Goal: Information Seeking & Learning: Learn about a topic

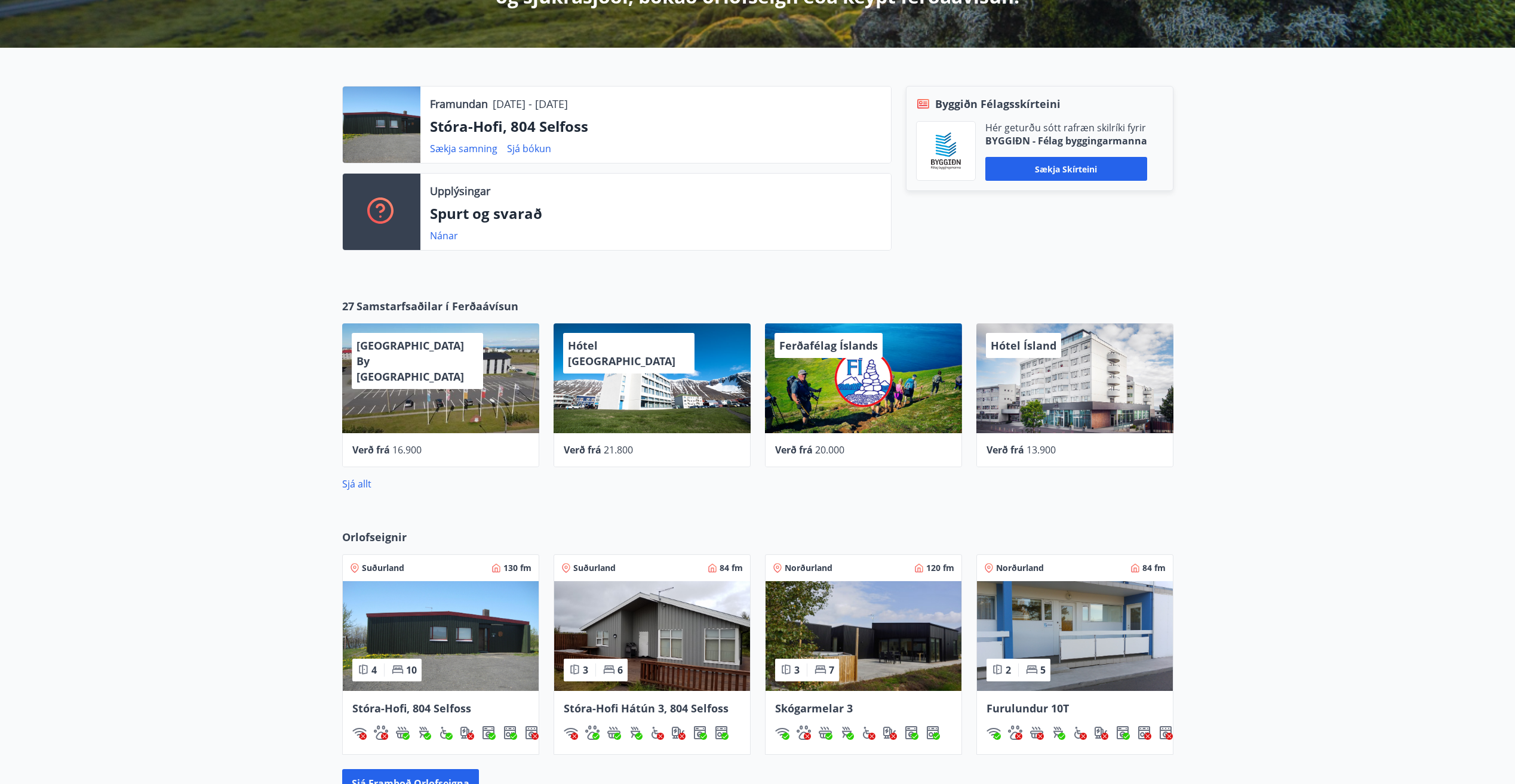
scroll to position [659, 0]
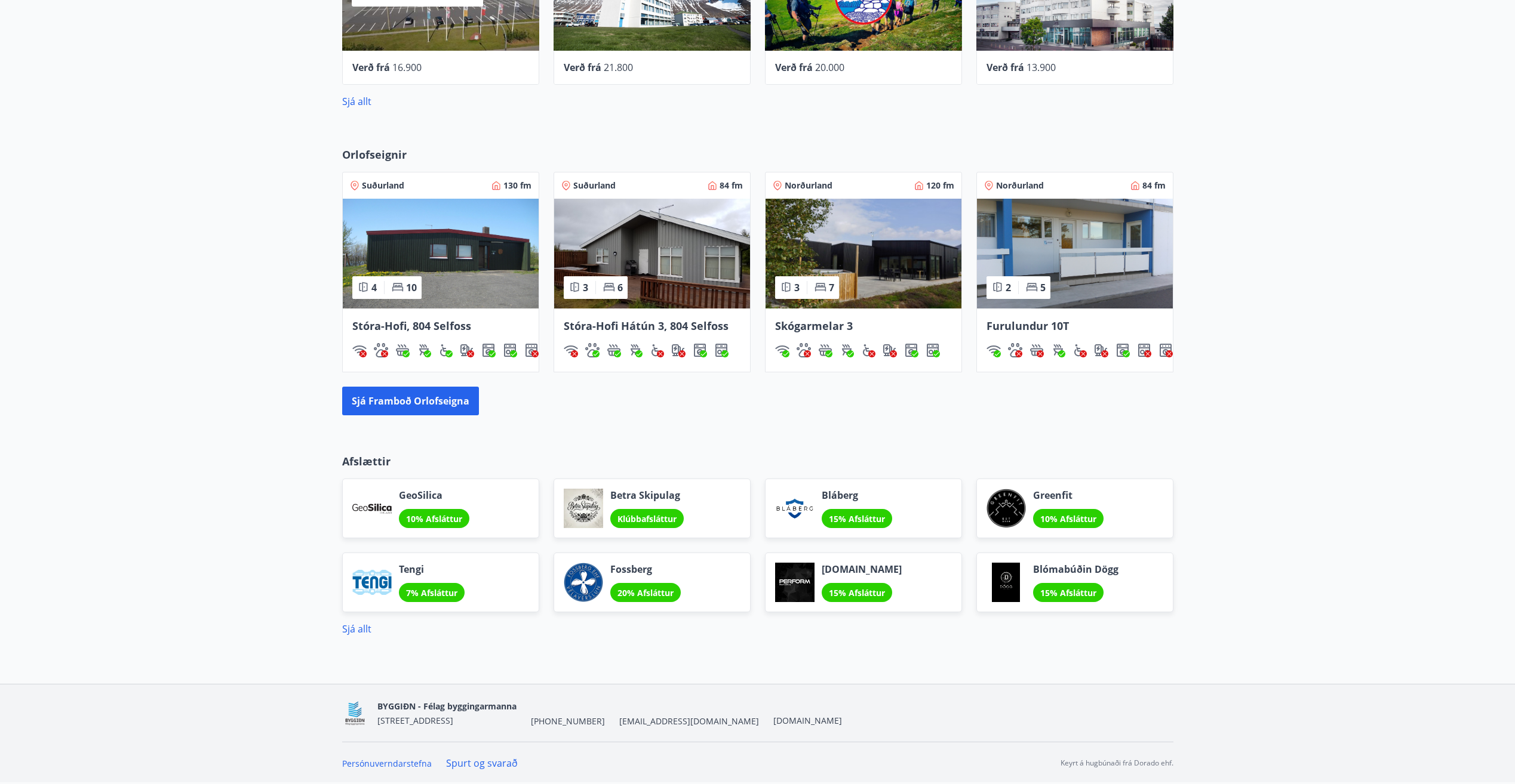
click at [482, 761] on link "Spurt og svarað" at bounding box center [482, 763] width 71 height 13
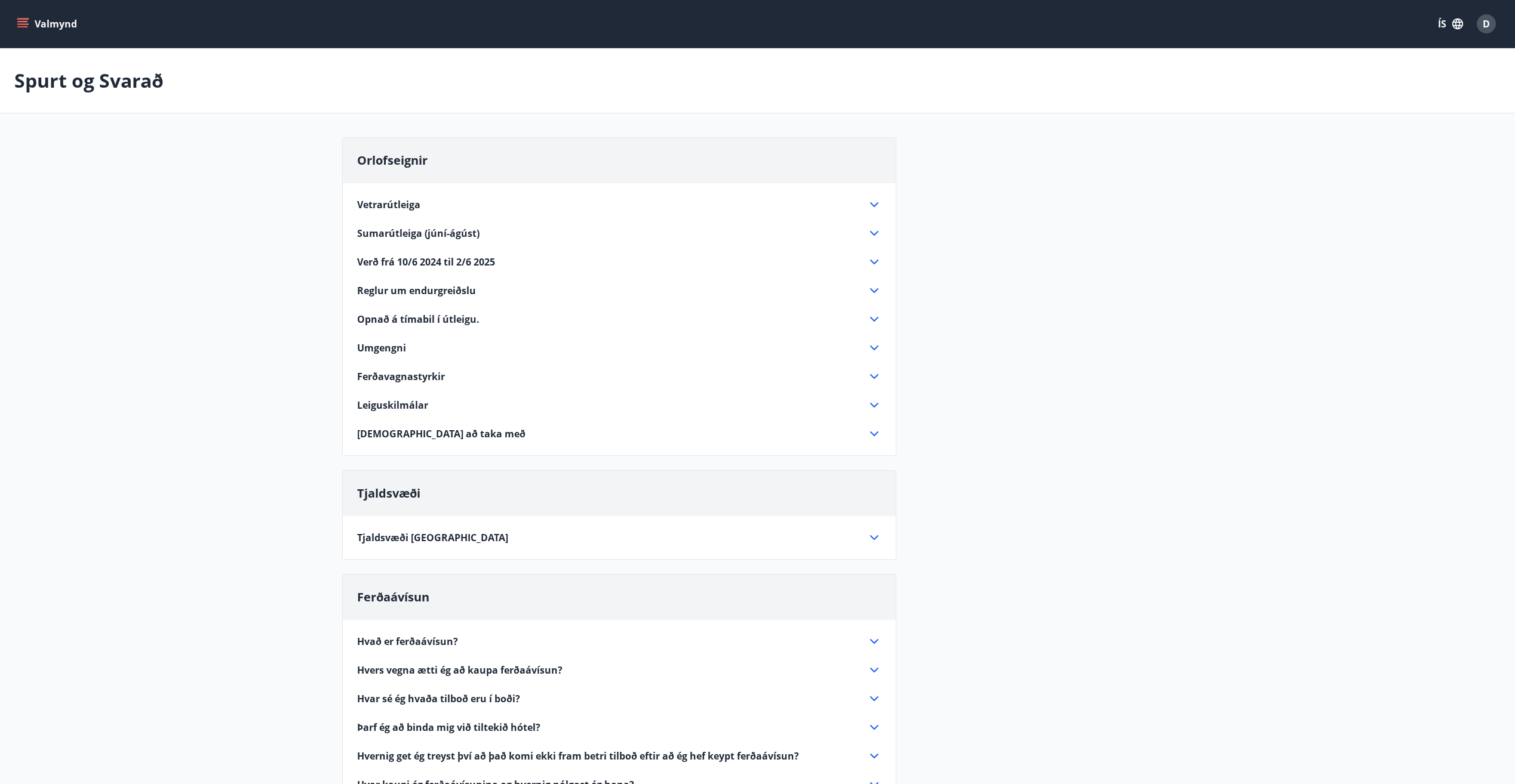
click at [871, 261] on icon at bounding box center [874, 262] width 8 height 5
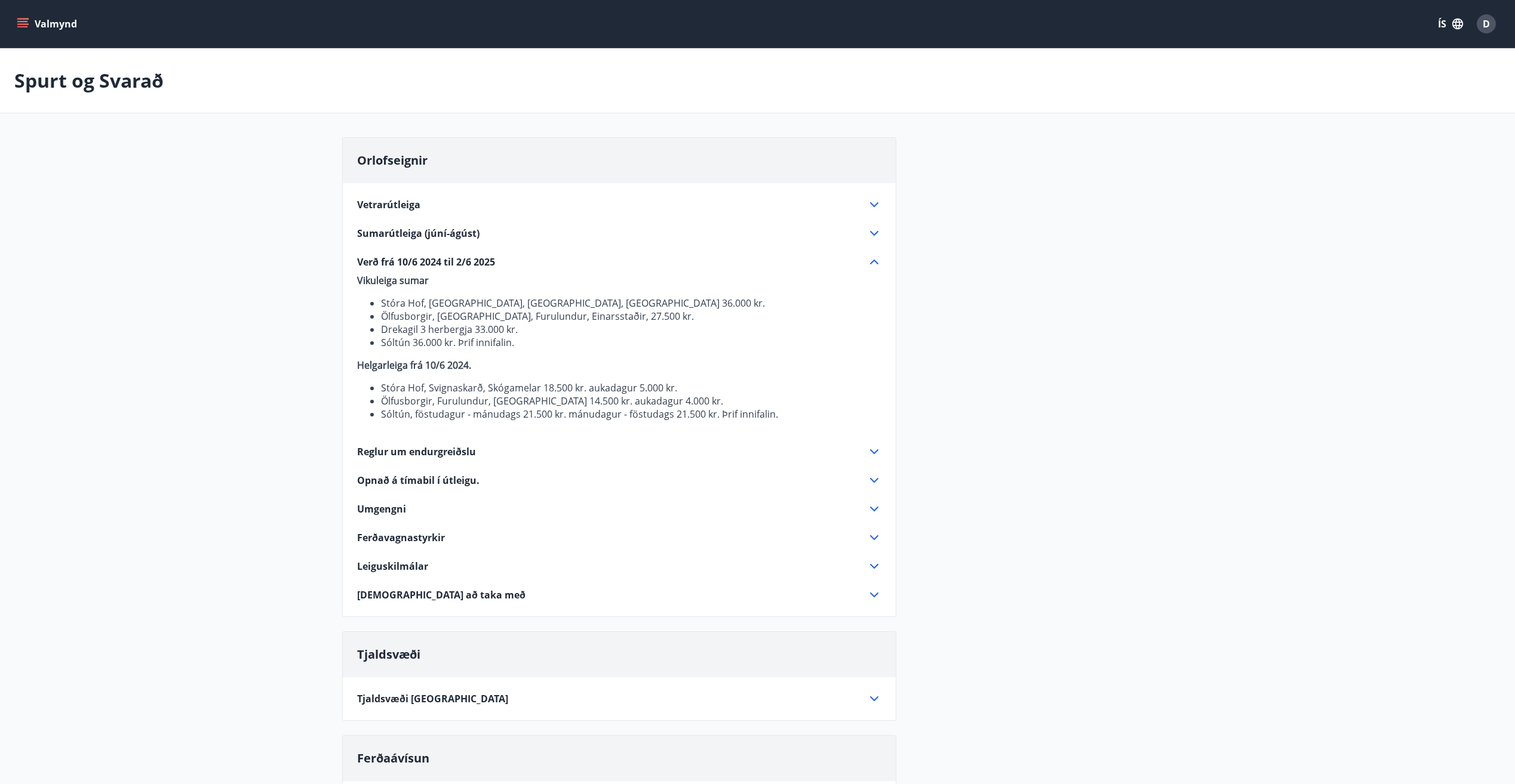
click at [871, 261] on icon at bounding box center [875, 262] width 15 height 15
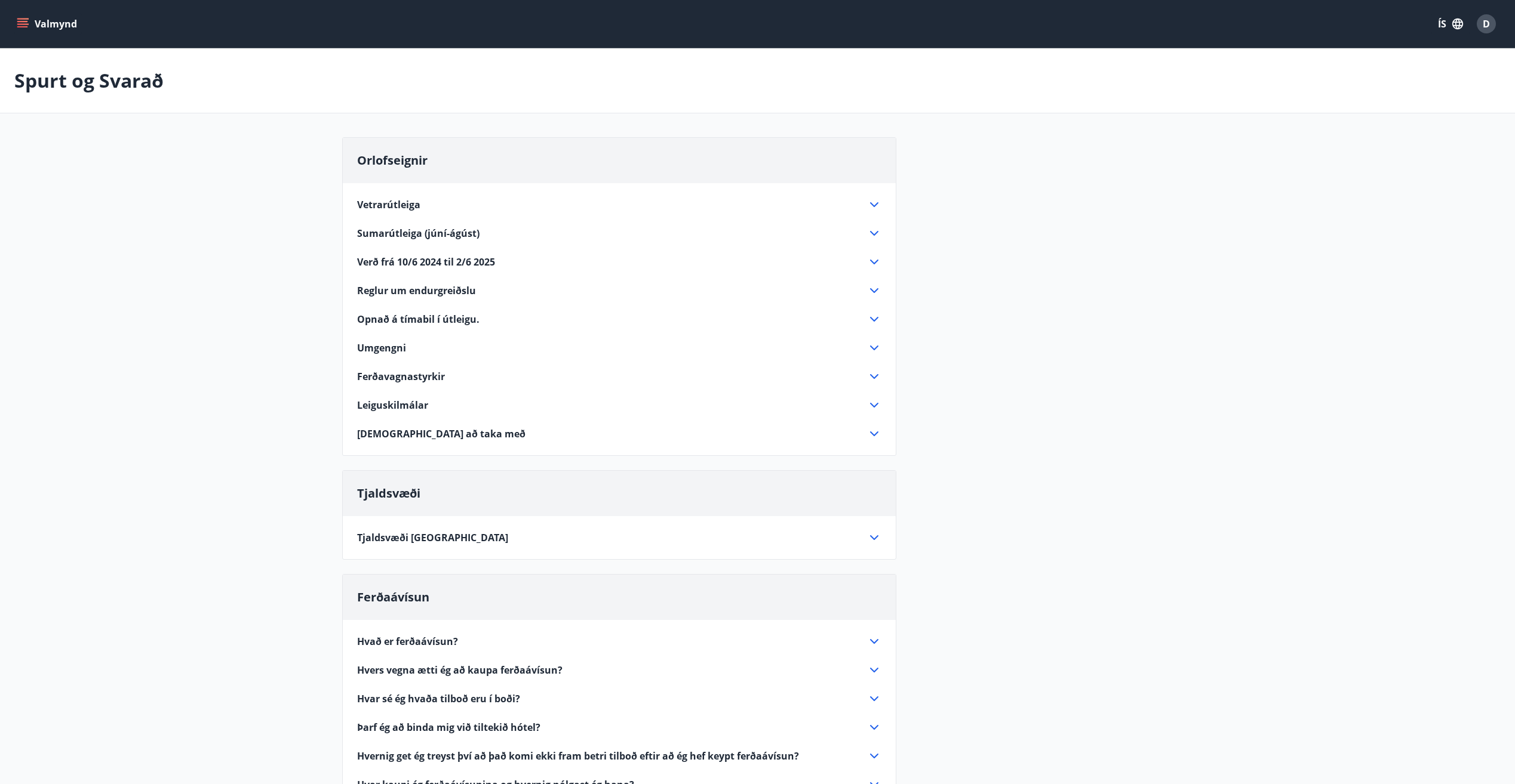
click at [24, 19] on icon "menu" at bounding box center [24, 19] width 13 height 1
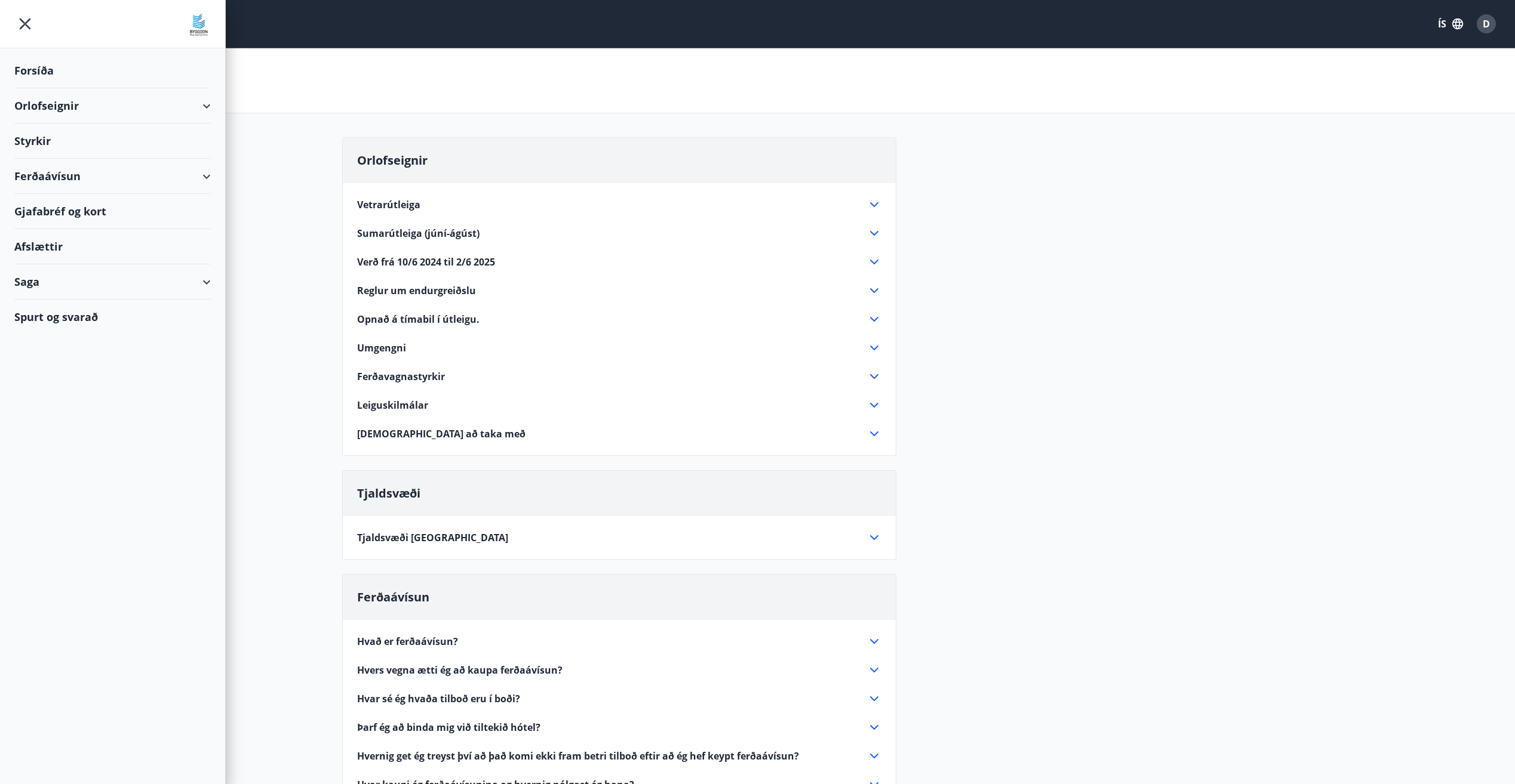
click at [202, 99] on div "Orlofseignir" at bounding box center [113, 106] width 197 height 35
click at [212, 223] on icon at bounding box center [207, 227] width 15 height 15
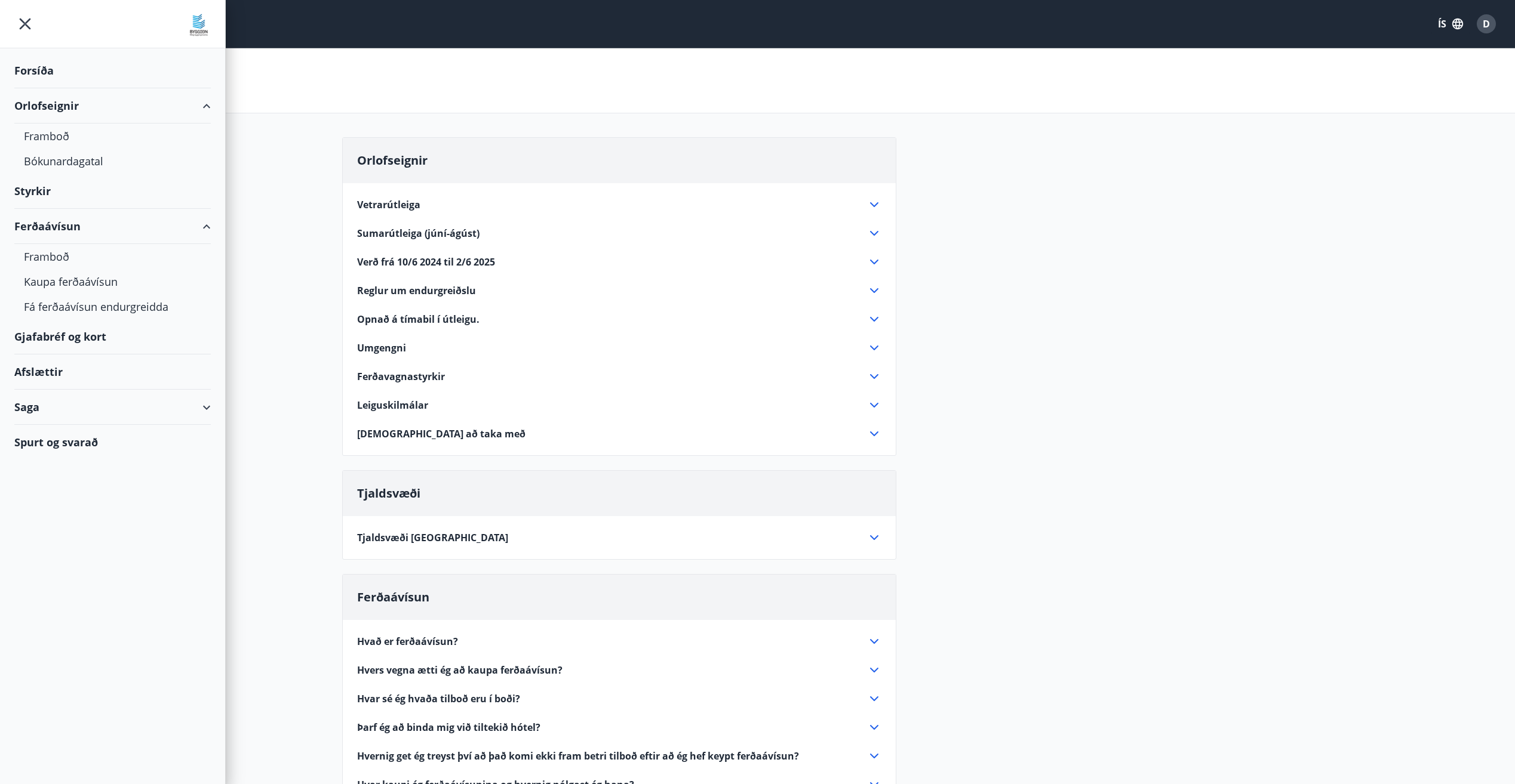
click at [206, 408] on div "Saga" at bounding box center [113, 407] width 197 height 35
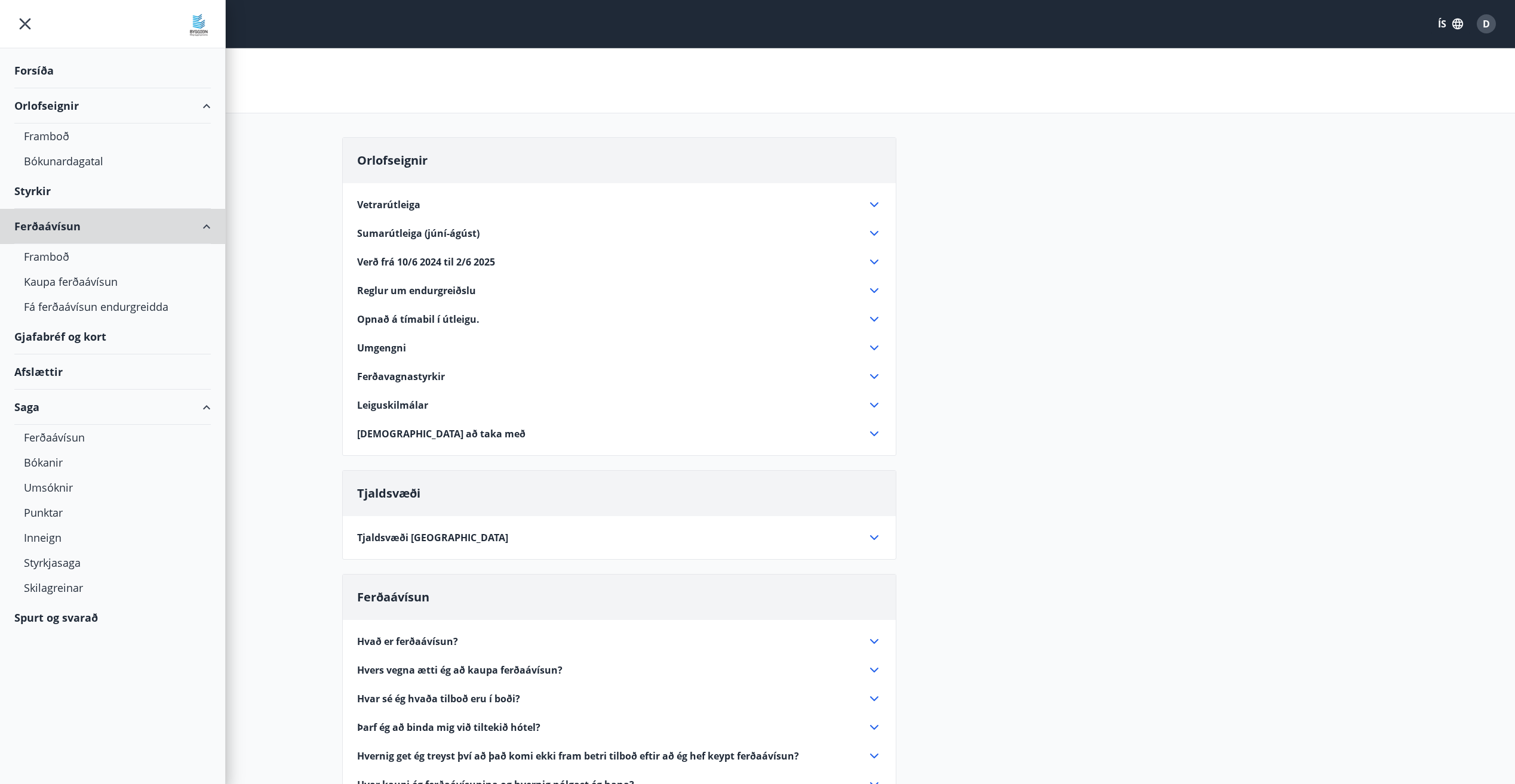
drag, startPoint x: 203, startPoint y: 226, endPoint x: 201, endPoint y: 204, distance: 22.1
click at [203, 226] on div "Ferðaávísun" at bounding box center [113, 226] width 197 height 35
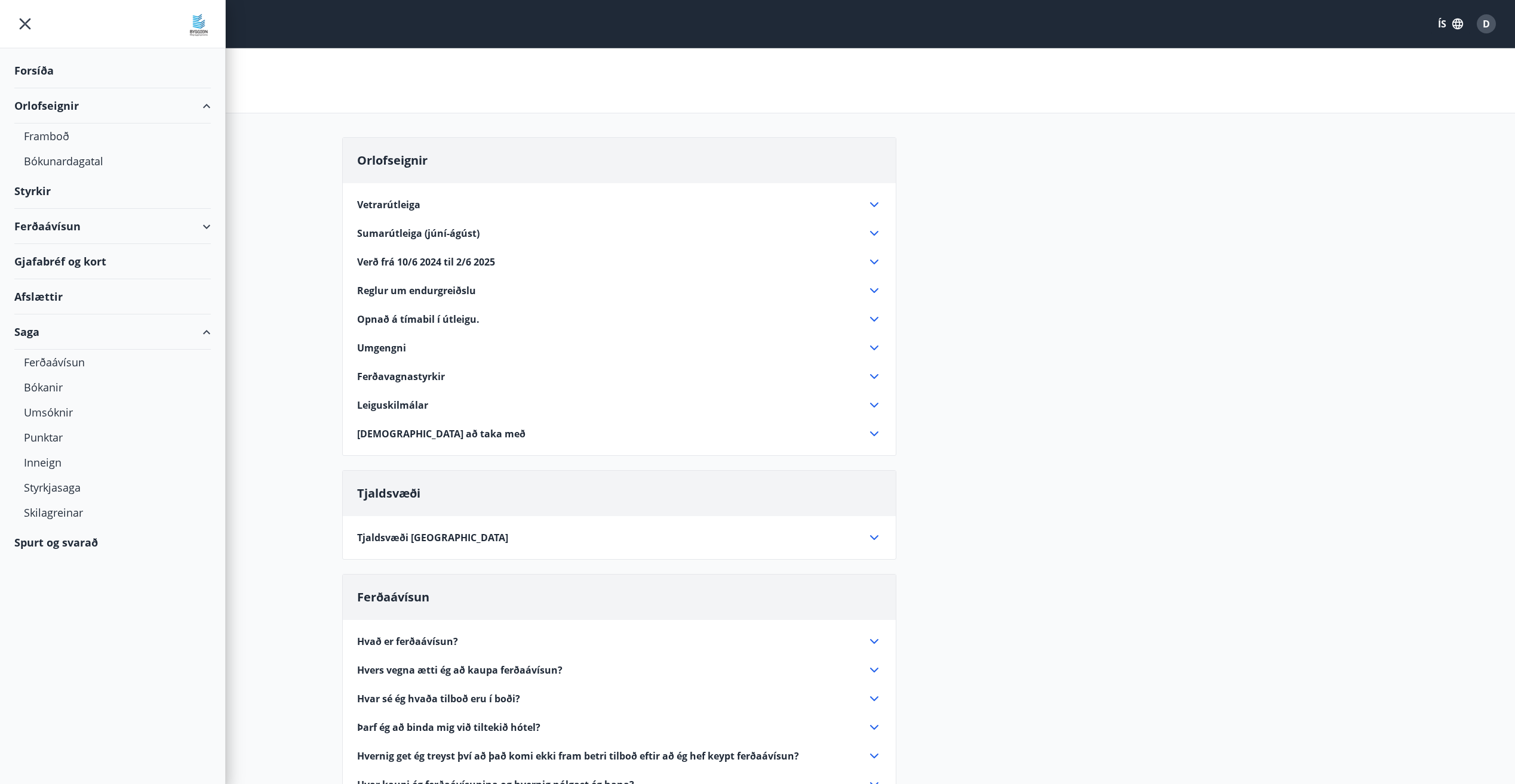
click at [205, 106] on div "Orlofseignir" at bounding box center [113, 106] width 197 height 35
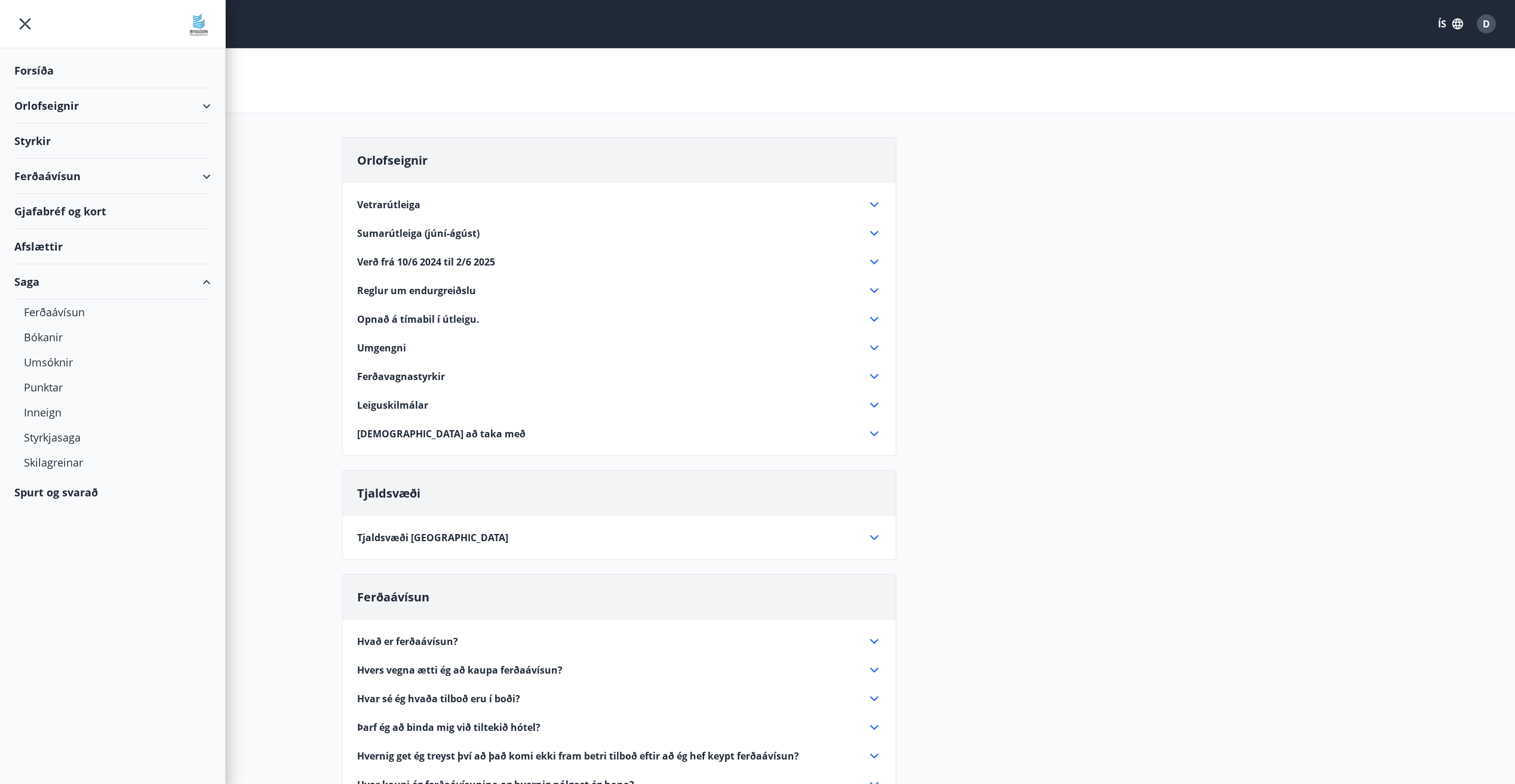
click at [204, 282] on div "Saga" at bounding box center [113, 282] width 197 height 35
click at [22, 24] on icon "menu" at bounding box center [25, 24] width 22 height 22
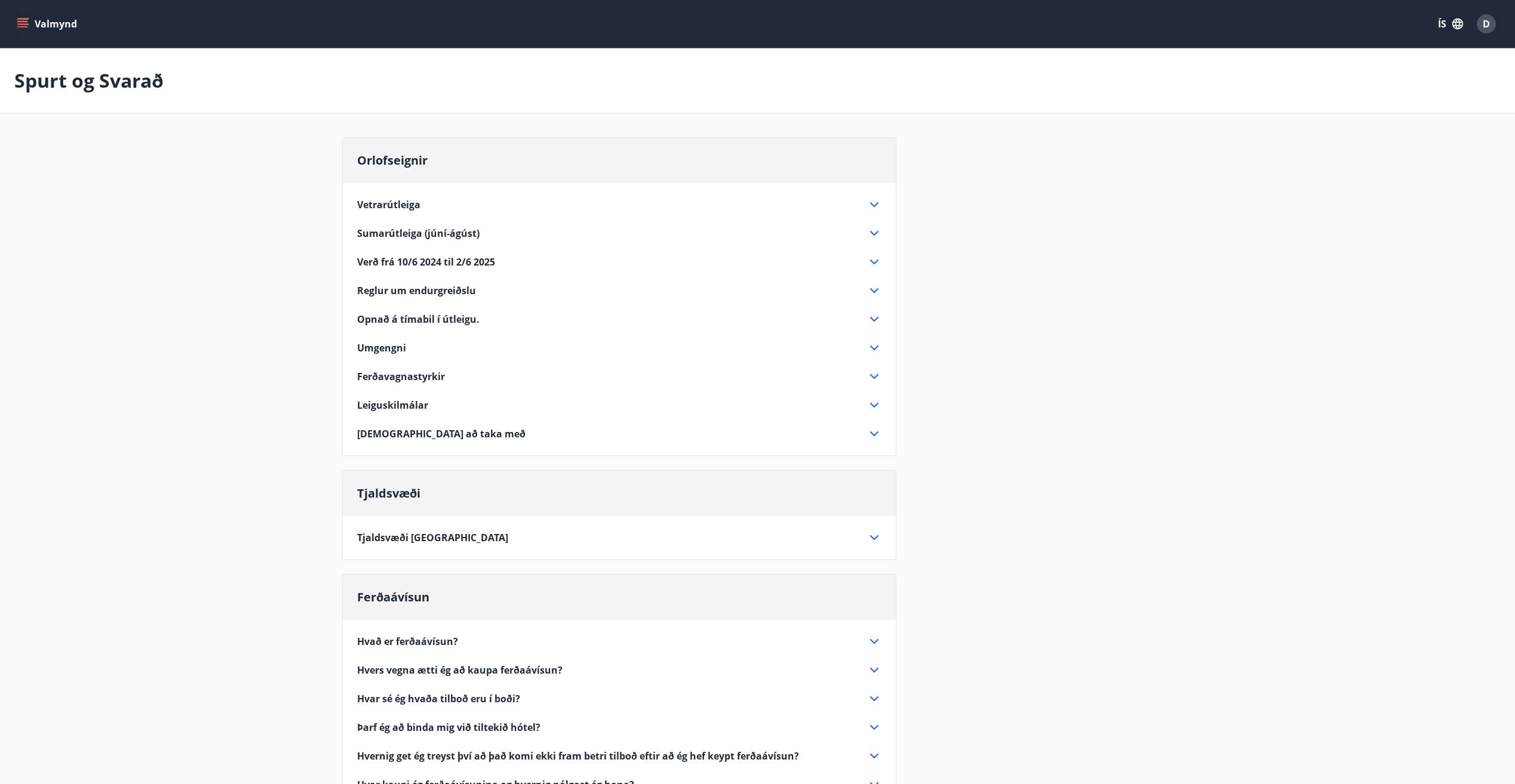
click at [1204, 560] on main "Spurt og Svarað Orlofseignir Vetrarútleiga Flest húsa okkar eru til útleigu að …" at bounding box center [757, 512] width 1515 height 928
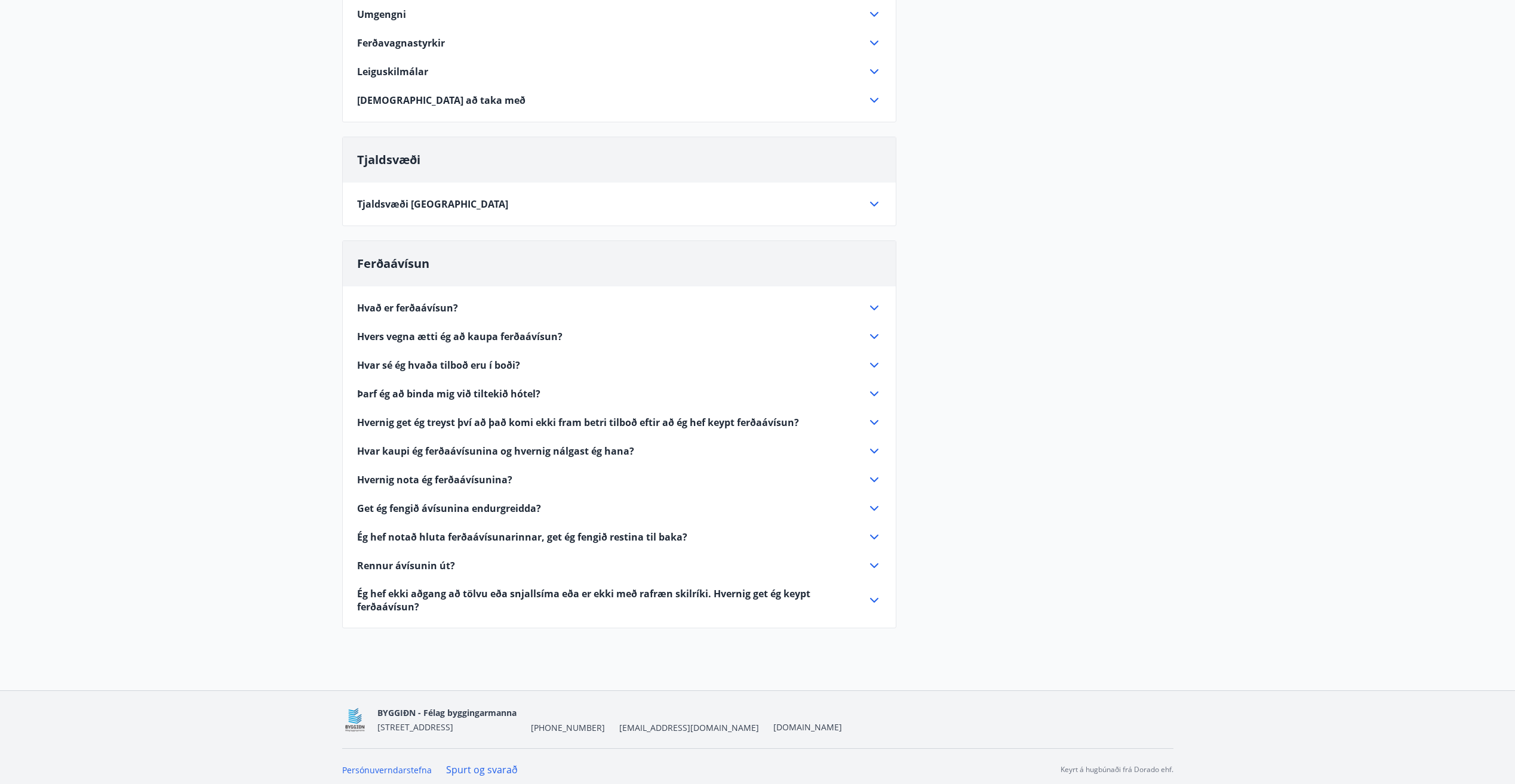
scroll to position [340, 0]
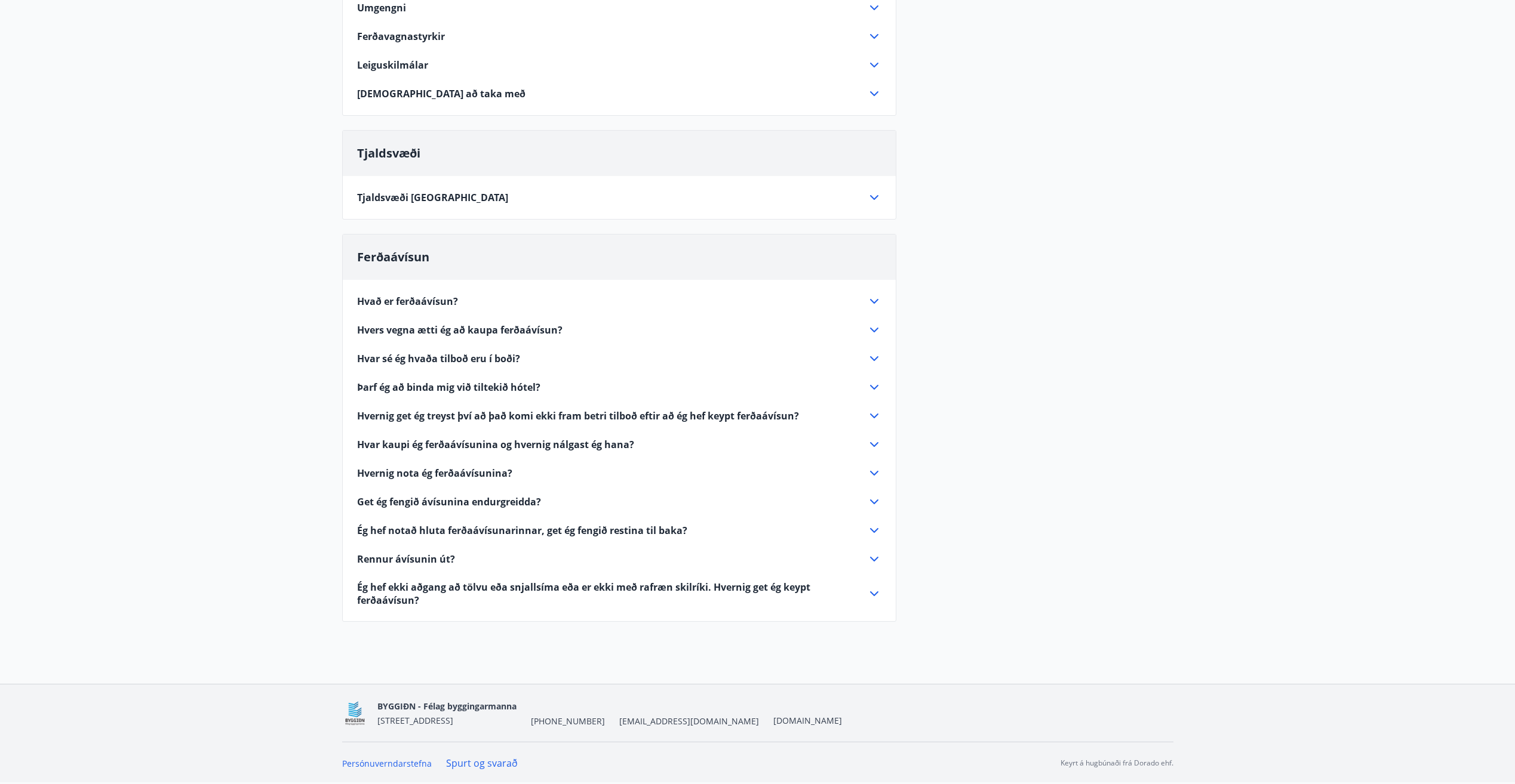
click at [1262, 489] on main "Spurt og Svarað Orlofseignir Vetrarútleiga Flest húsa okkar eru til útleigu að …" at bounding box center [757, 172] width 1515 height 928
click at [396, 766] on link "Persónuverndarstefna" at bounding box center [387, 763] width 90 height 11
click at [1235, 344] on main "Spurt og Svarað Orlofseignir Vetrarútleiga Flest húsa okkar eru til útleigu að …" at bounding box center [757, 172] width 1515 height 928
click at [1076, 554] on div "Orlofseignir Vetrarútleiga Flest húsa okkar eru til útleigu að vetri til. Þá er…" at bounding box center [757, 217] width 831 height 839
